Goal: Register for event/course

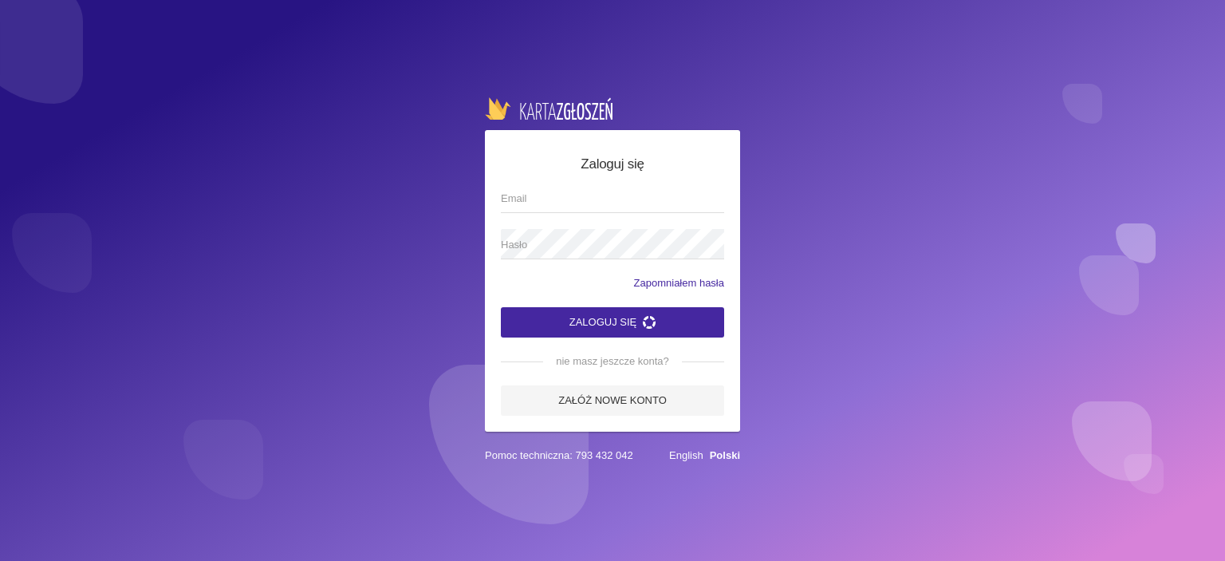
click at [527, 202] on input "Email" at bounding box center [612, 198] width 223 height 30
type input "[EMAIL_ADDRESS][DOMAIN_NAME]"
click at [501, 307] on button "Zaloguj się" at bounding box center [612, 322] width 223 height 30
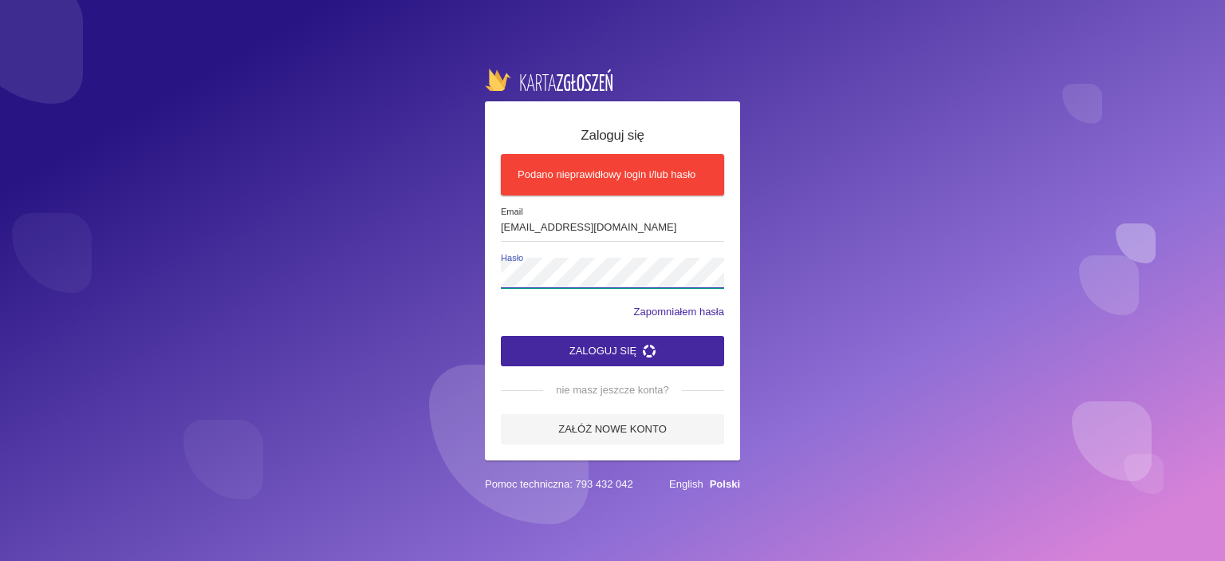
click at [501, 336] on button "Zaloguj się" at bounding box center [612, 351] width 223 height 30
click at [605, 347] on button "Zaloguj się" at bounding box center [612, 351] width 223 height 30
click at [603, 344] on button "Zaloguj się" at bounding box center [612, 351] width 223 height 30
click at [475, 281] on div "Zaloguj się Podano nieprawidłowy login i/lub hasło [EMAIL_ADDRESS][DOMAIN_NAME]…" at bounding box center [612, 280] width 1225 height 561
click at [600, 347] on button "Zaloguj się" at bounding box center [612, 351] width 223 height 30
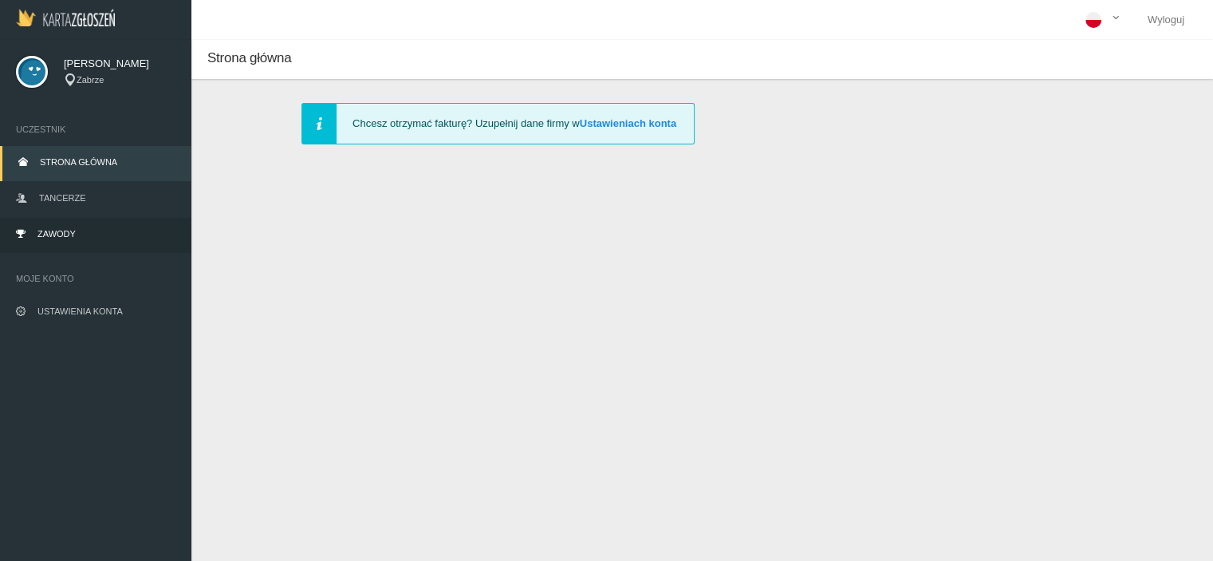
click at [57, 239] on link "Zawody" at bounding box center [95, 235] width 191 height 35
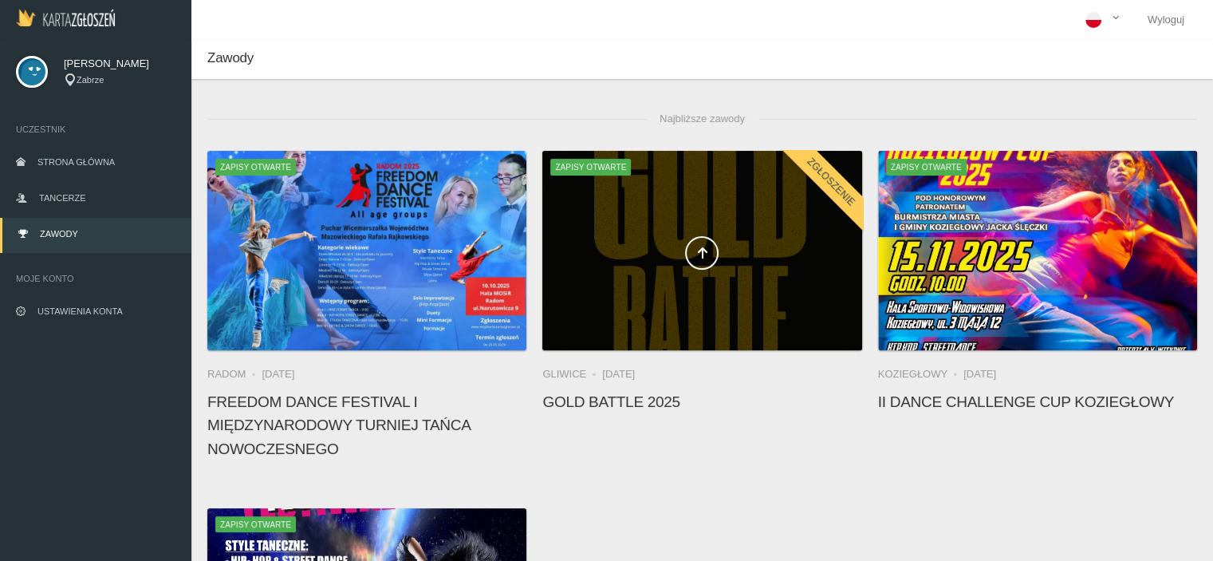
click at [653, 243] on span at bounding box center [701, 253] width 319 height 34
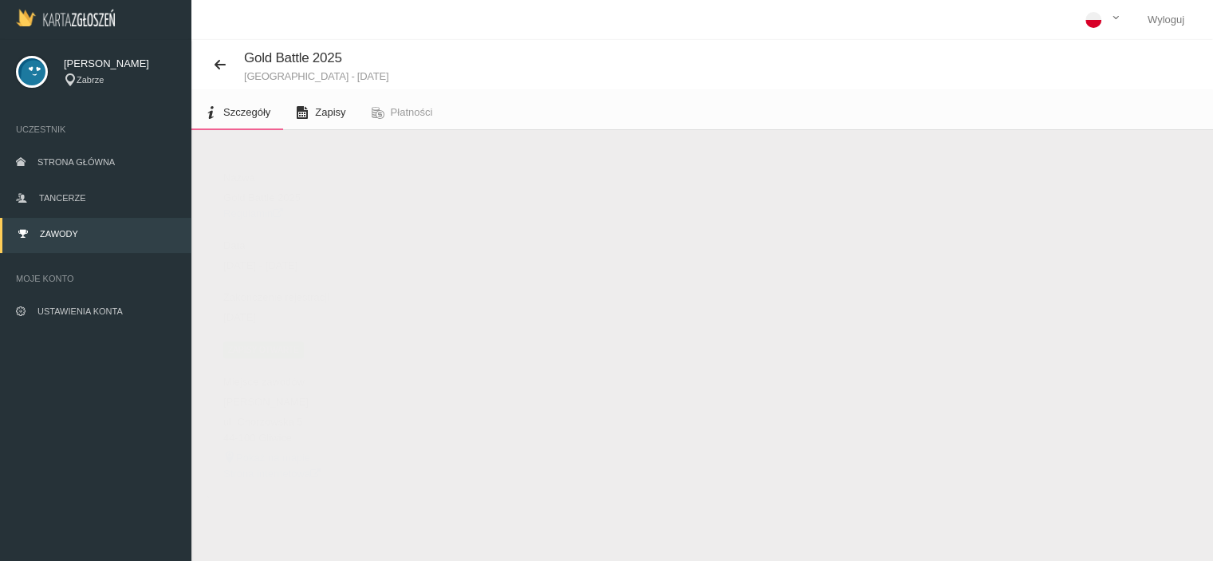
click at [344, 114] on span "Zapisy" at bounding box center [330, 112] width 30 height 12
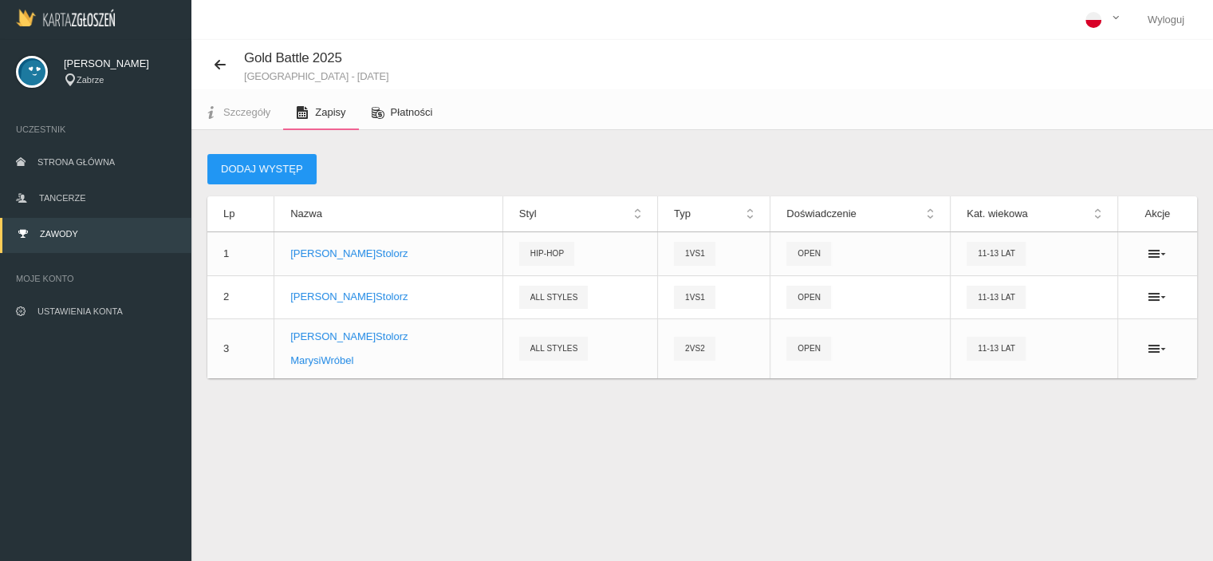
click at [392, 111] on span "Płatności" at bounding box center [412, 112] width 42 height 12
